Goal: Task Accomplishment & Management: Use online tool/utility

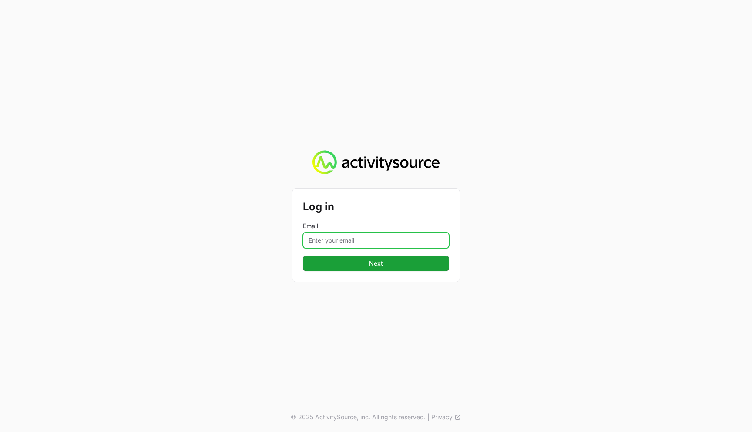
click at [332, 245] on input "Email" at bounding box center [376, 240] width 146 height 17
click at [334, 238] on input "Email" at bounding box center [376, 240] width 146 height 17
type input "[PERSON_NAME][EMAIL_ADDRESS][DOMAIN_NAME]"
click at [303, 255] on button "Next" at bounding box center [376, 263] width 146 height 16
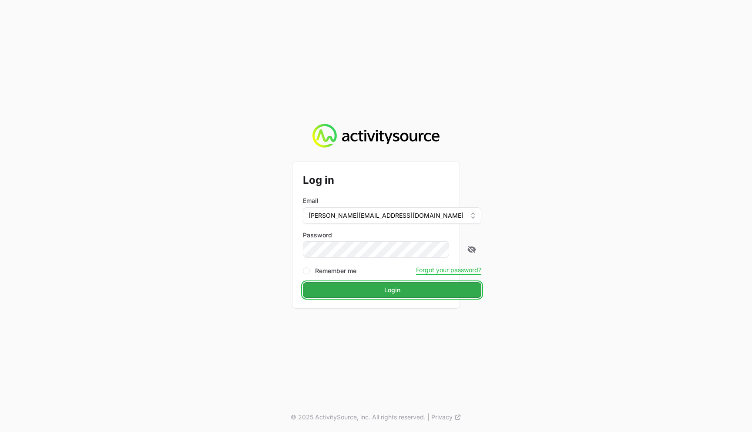
click at [339, 291] on button "Login" at bounding box center [392, 290] width 178 height 16
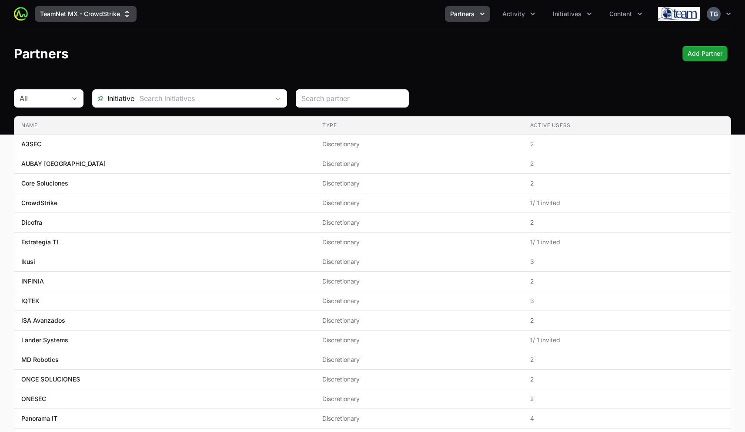
click at [123, 9] on button "TeamNet MX - CrowdStrike" at bounding box center [86, 14] width 102 height 16
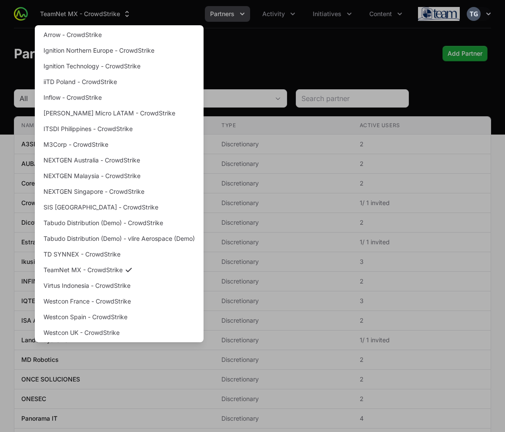
click at [340, 64] on div "Supplier switch menu" at bounding box center [252, 216] width 505 height 432
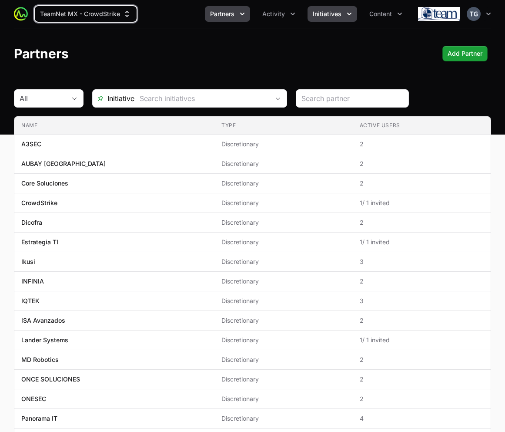
click at [335, 12] on span "Initiatives" at bounding box center [327, 14] width 29 height 9
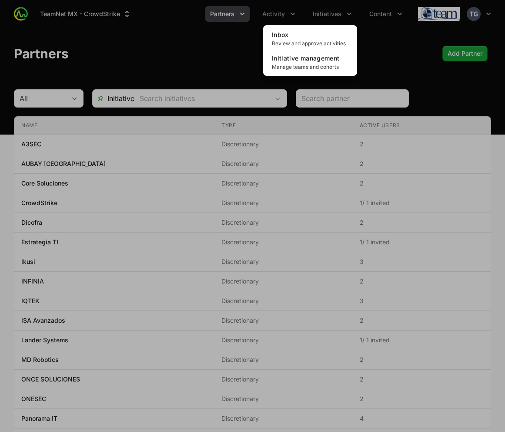
click at [403, 71] on div "Initiatives menu" at bounding box center [252, 216] width 505 height 432
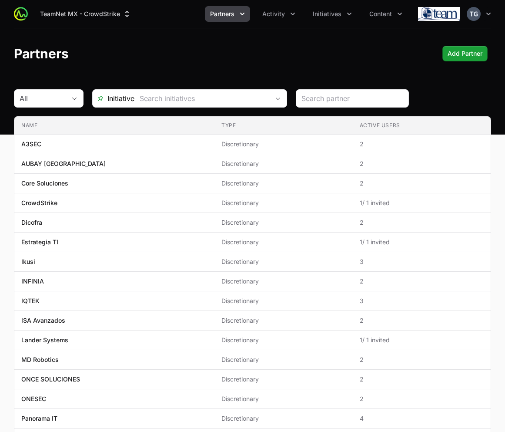
click at [337, 40] on header "Partners Add Partner" at bounding box center [252, 53] width 505 height 50
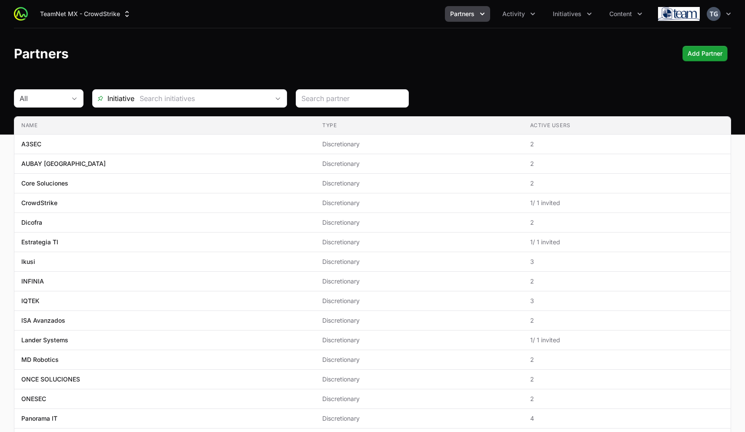
click at [536, 44] on header "Partners Add Partner" at bounding box center [372, 53] width 745 height 50
click at [525, 12] on button "Activity" at bounding box center [518, 14] width 43 height 16
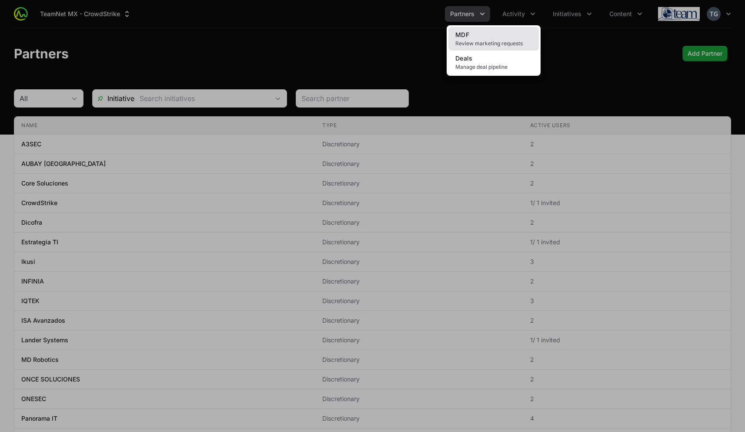
click at [511, 37] on link "MDF Review marketing requests" at bounding box center [493, 38] width 90 height 23
